Goal: Navigation & Orientation: Go to known website

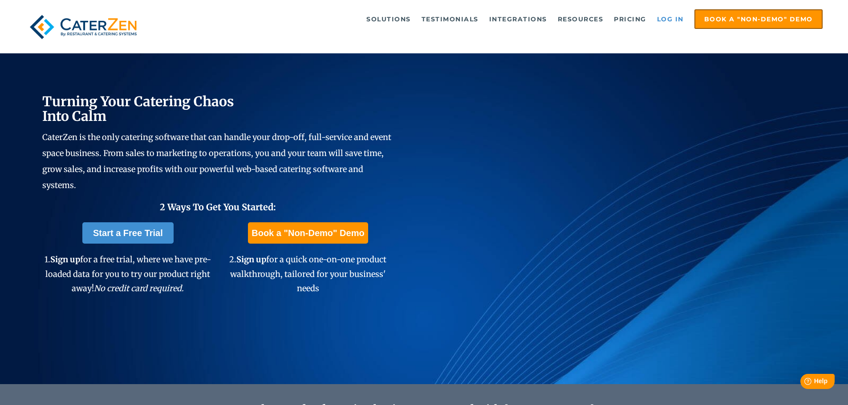
click at [667, 21] on link "Log in" at bounding box center [671, 19] width 36 height 18
click at [680, 20] on link "Log in" at bounding box center [671, 19] width 36 height 18
click at [673, 16] on link "Log in" at bounding box center [671, 19] width 36 height 18
